Goal: Find specific page/section: Find specific page/section

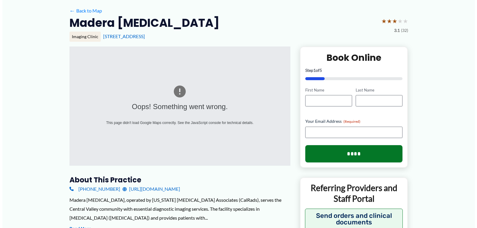
scroll to position [60, 0]
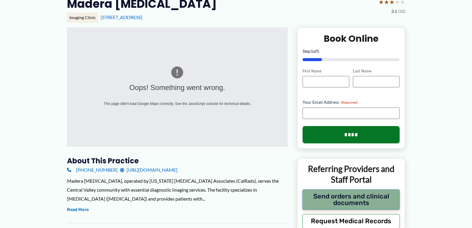
click at [347, 202] on button "Send orders and clinical documents" at bounding box center [351, 199] width 98 height 21
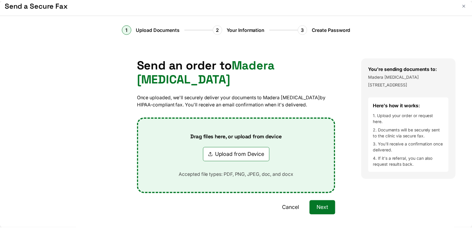
scroll to position [0, 0]
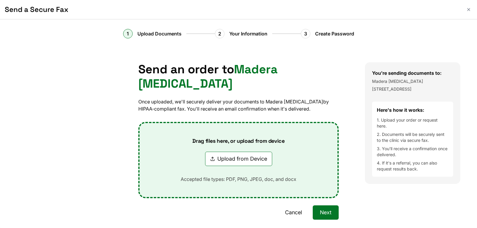
click at [294, 205] on button "Cancel" at bounding box center [293, 212] width 31 height 14
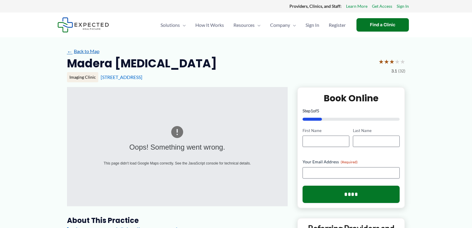
click at [93, 51] on link "← Back to Map" at bounding box center [83, 51] width 32 height 9
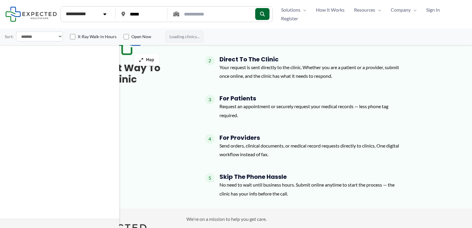
drag, startPoint x: 211, startPoint y: 113, endPoint x: 203, endPoint y: 110, distance: 9.0
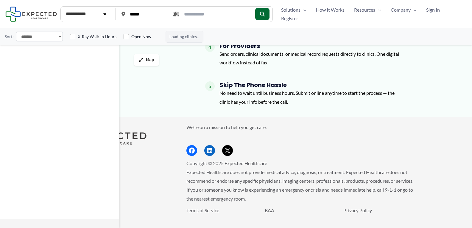
scroll to position [315, 0]
